Goal: Task Accomplishment & Management: Complete application form

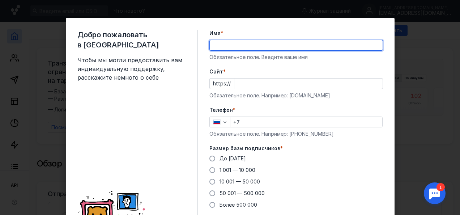
click at [250, 46] on input "Имя *" at bounding box center [296, 45] width 173 height 10
type input "[PERSON_NAME]"
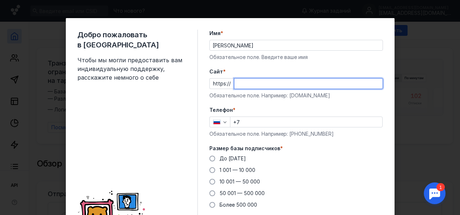
click at [253, 84] on input "Cайт *" at bounding box center [308, 83] width 148 height 10
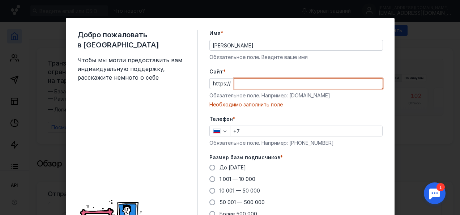
paste input "[DOMAIN_NAME]"
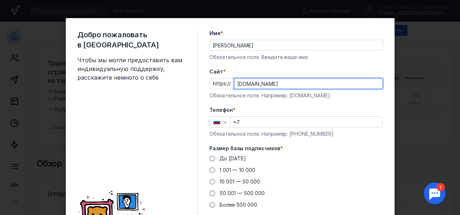
type input "[DOMAIN_NAME]"
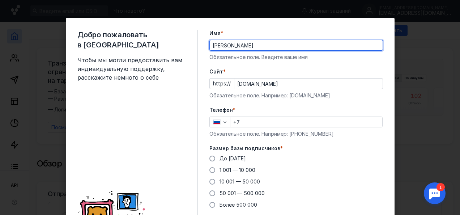
drag, startPoint x: 232, startPoint y: 44, endPoint x: 207, endPoint y: 43, distance: 25.7
click at [210, 43] on input "[PERSON_NAME]" at bounding box center [296, 45] width 173 height 10
type input "Дени"
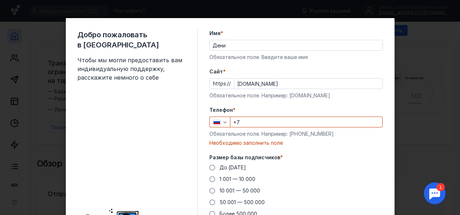
click at [196, 63] on div "Добро пожаловать в Sendsay Чтобы мы могли предоставить вам индивидуальную подде…" at bounding box center [230, 147] width 329 height 259
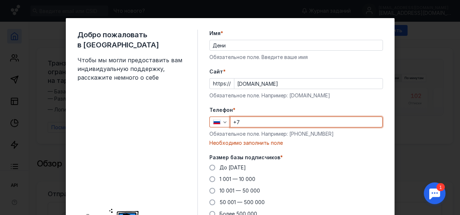
click at [257, 118] on input "+7" at bounding box center [306, 122] width 152 height 10
type input "[PHONE_NUMBER]"
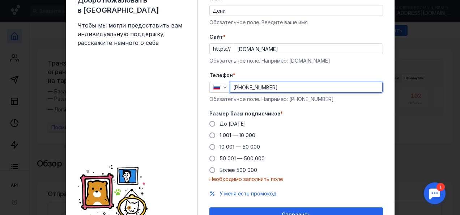
scroll to position [47, 0]
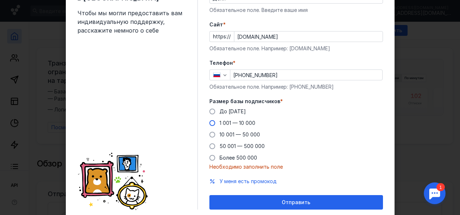
click at [209, 122] on span at bounding box center [212, 123] width 6 height 6
click at [0, 0] on input "1 001 — 10 000" at bounding box center [0, 0] width 0 height 0
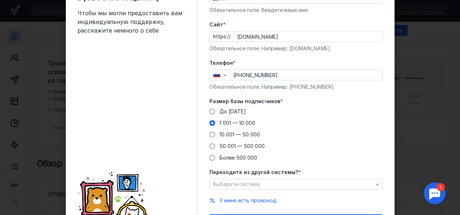
scroll to position [90, 0]
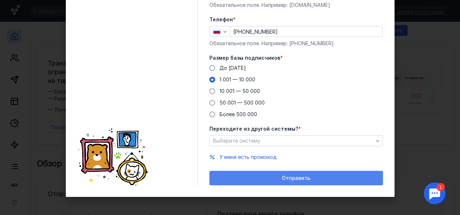
click at [304, 180] on span "Отправить" at bounding box center [296, 178] width 29 height 6
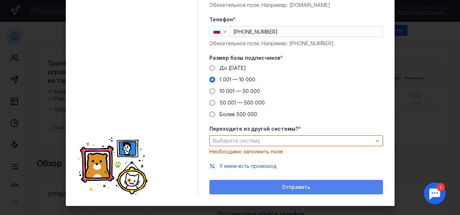
scroll to position [99, 0]
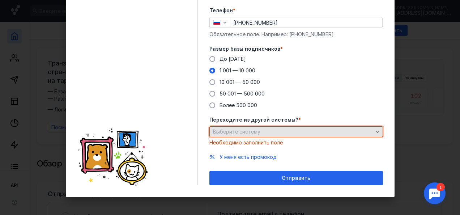
click at [377, 132] on icon "button" at bounding box center [377, 132] width 6 height 6
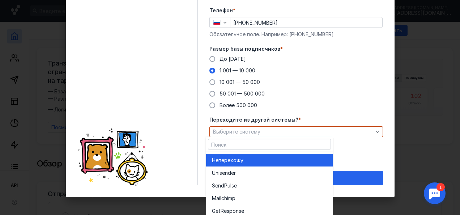
click at [304, 162] on div "Не перехожу" at bounding box center [269, 159] width 115 height 7
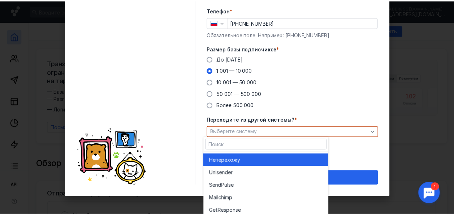
scroll to position [90, 0]
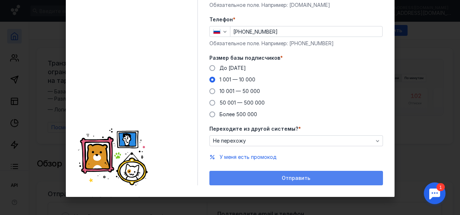
click at [304, 175] on span "Отправить" at bounding box center [296, 178] width 29 height 6
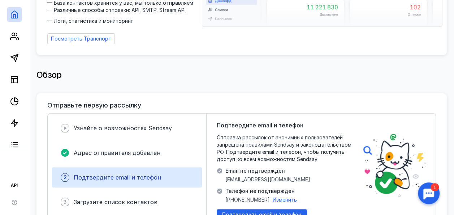
scroll to position [128, 0]
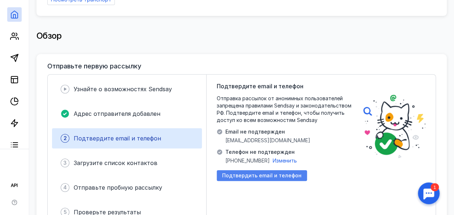
click at [299, 172] on span "Подтвердить email и телефон" at bounding box center [262, 175] width 80 height 6
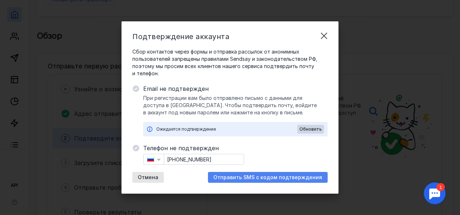
click at [298, 175] on span "Отправить SMS с кодом подтверждения" at bounding box center [267, 177] width 109 height 6
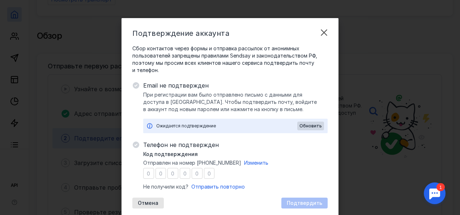
type input "5"
type input "9"
type input "8"
type input "6"
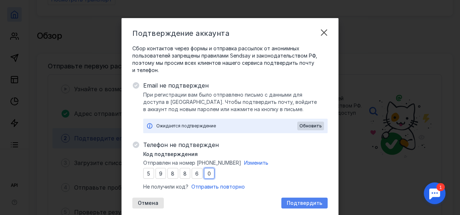
type input "0"
click at [307, 200] on span "Подтвердить" at bounding box center [304, 203] width 35 height 6
